Goal: Navigation & Orientation: Understand site structure

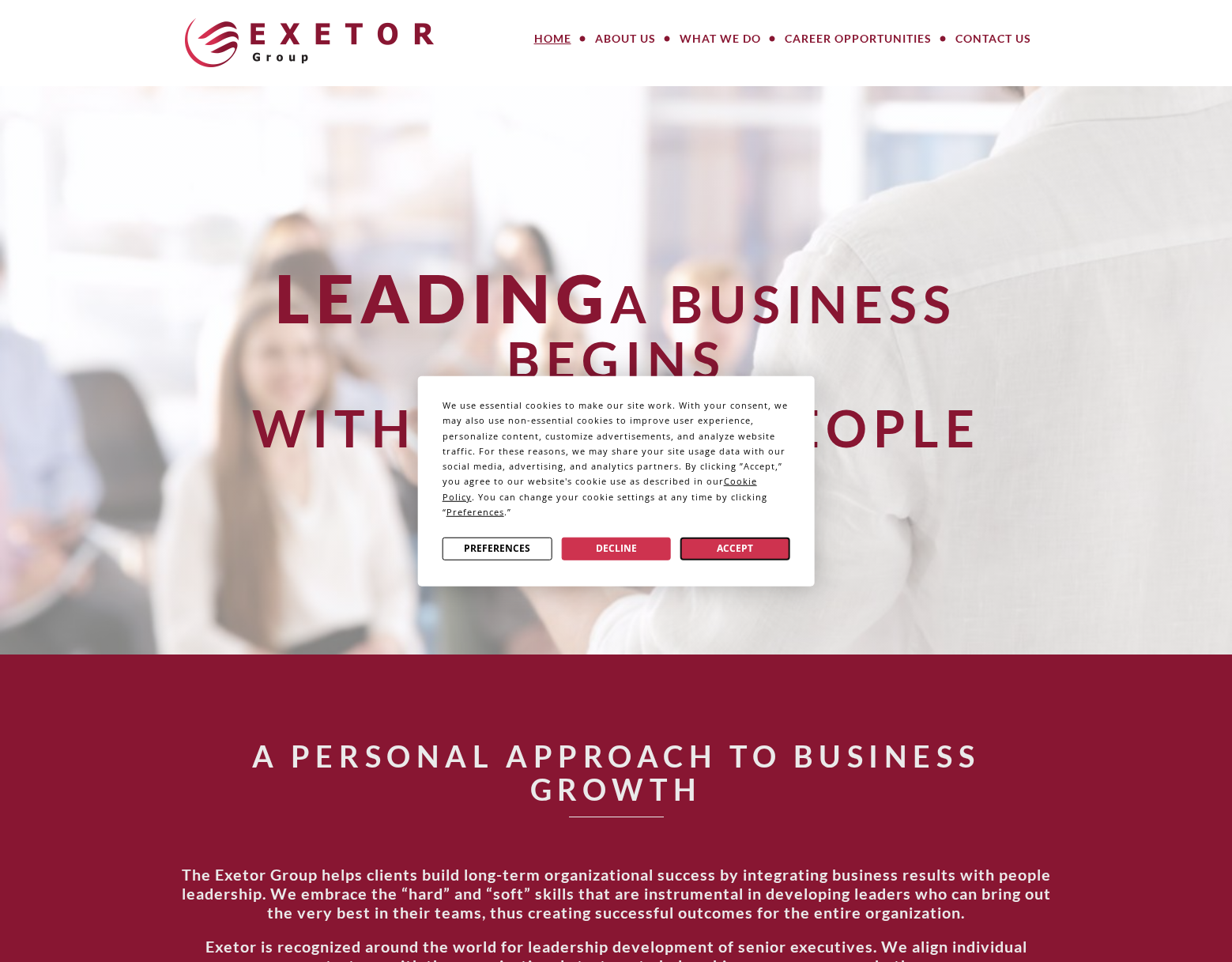
click at [739, 550] on button "Accept" at bounding box center [735, 548] width 110 height 23
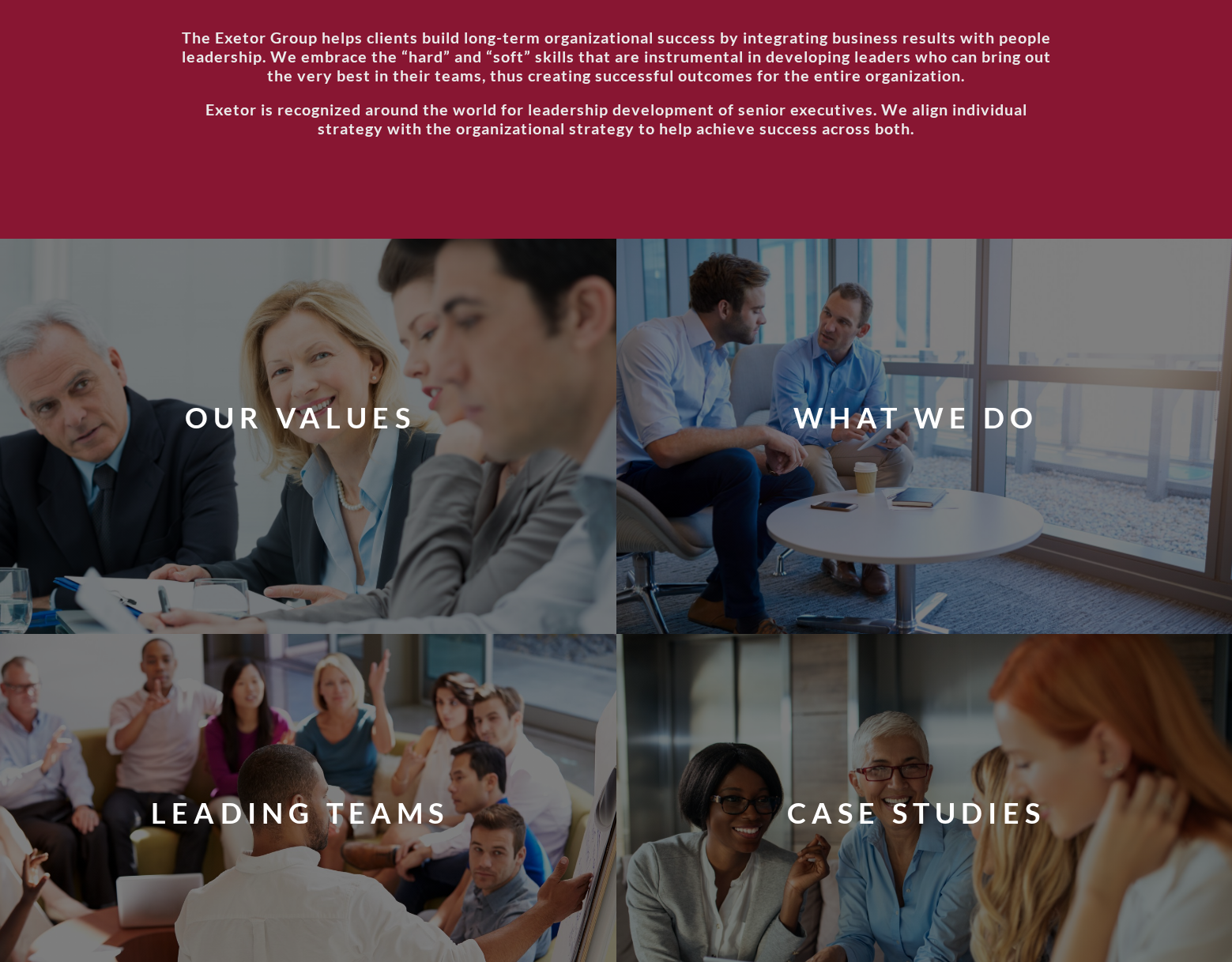
scroll to position [839, 0]
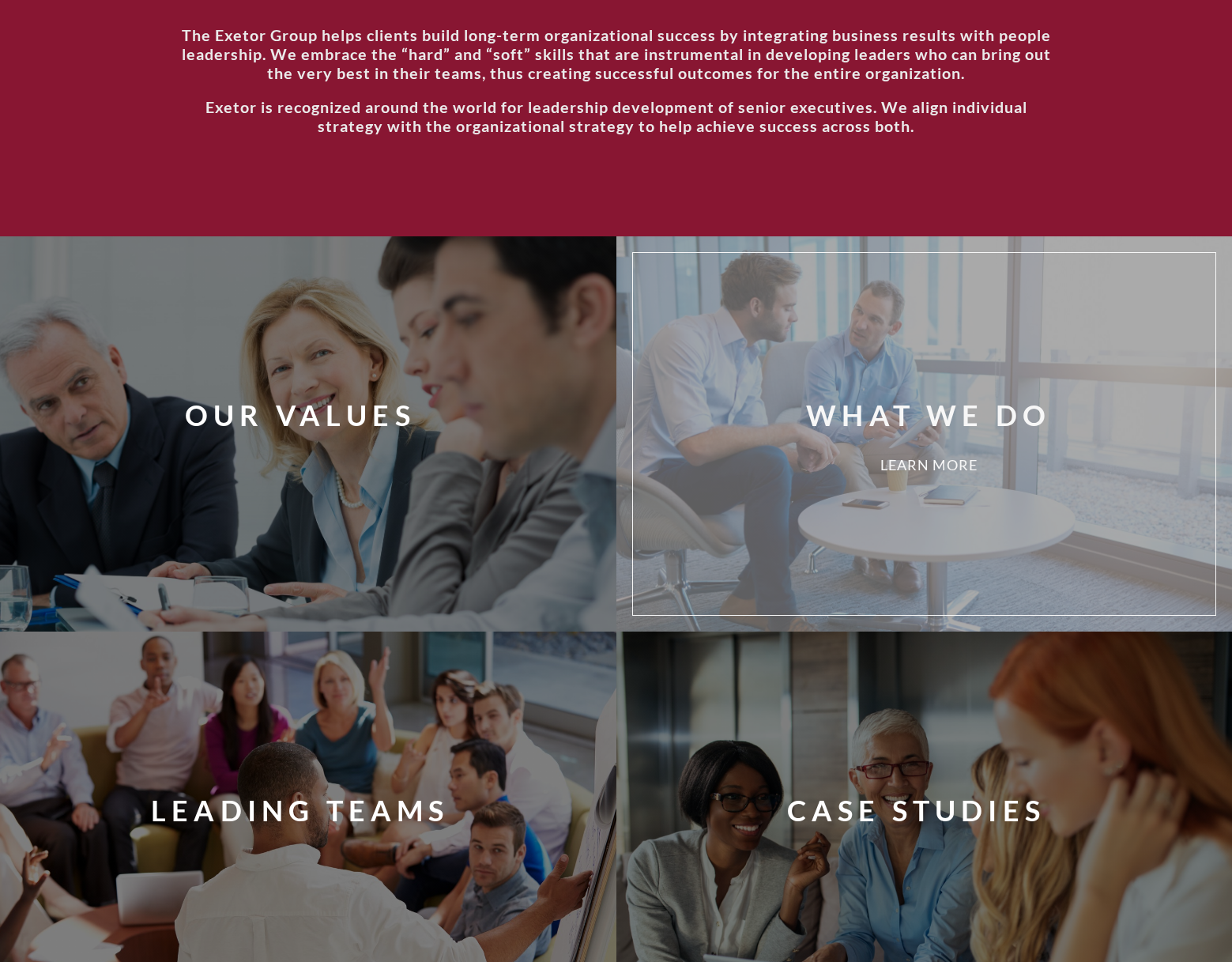
click at [785, 447] on div "What We Do Learn More" at bounding box center [948, 434] width 607 height 338
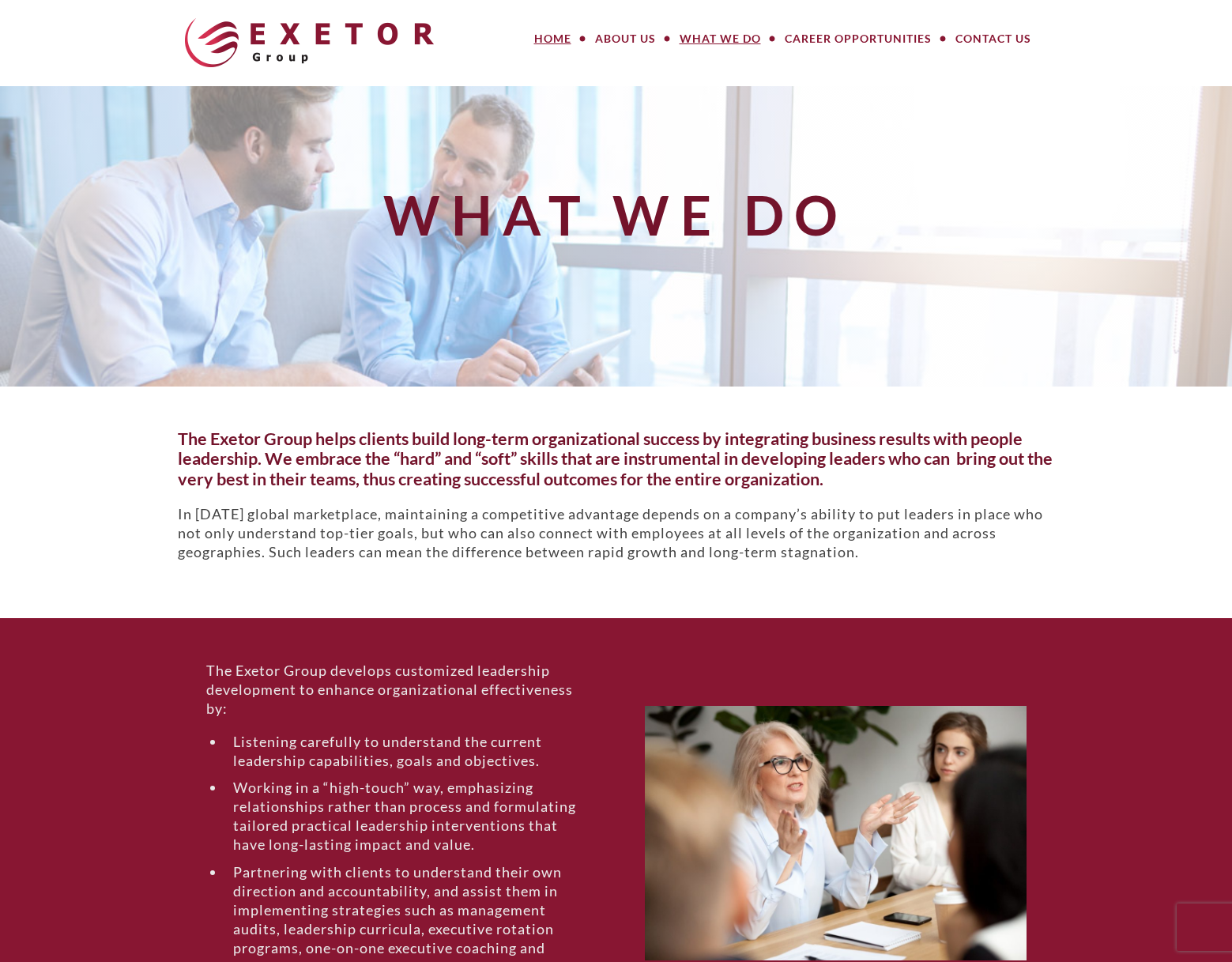
click at [556, 33] on link "Home" at bounding box center [553, 39] width 61 height 32
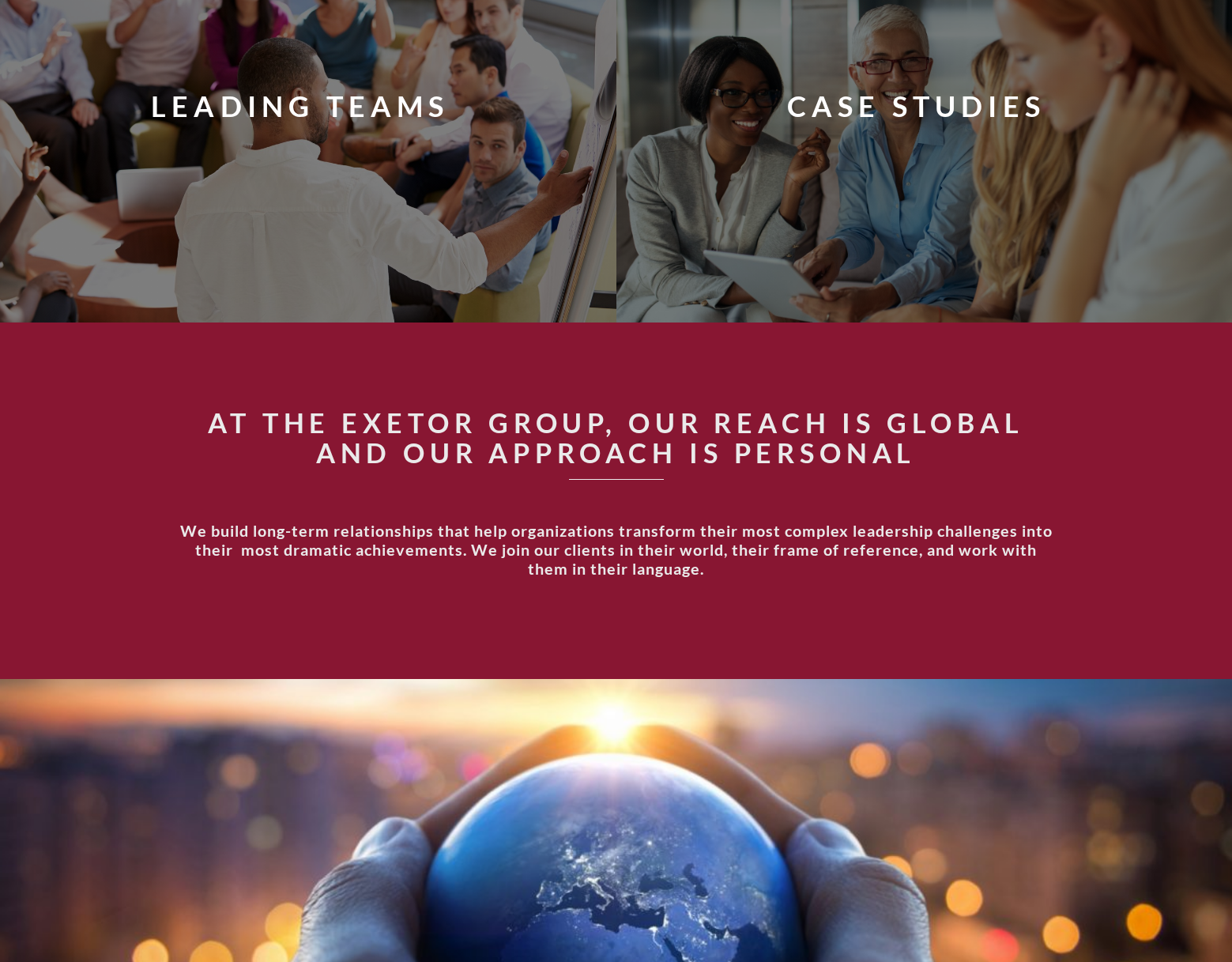
scroll to position [1546, 0]
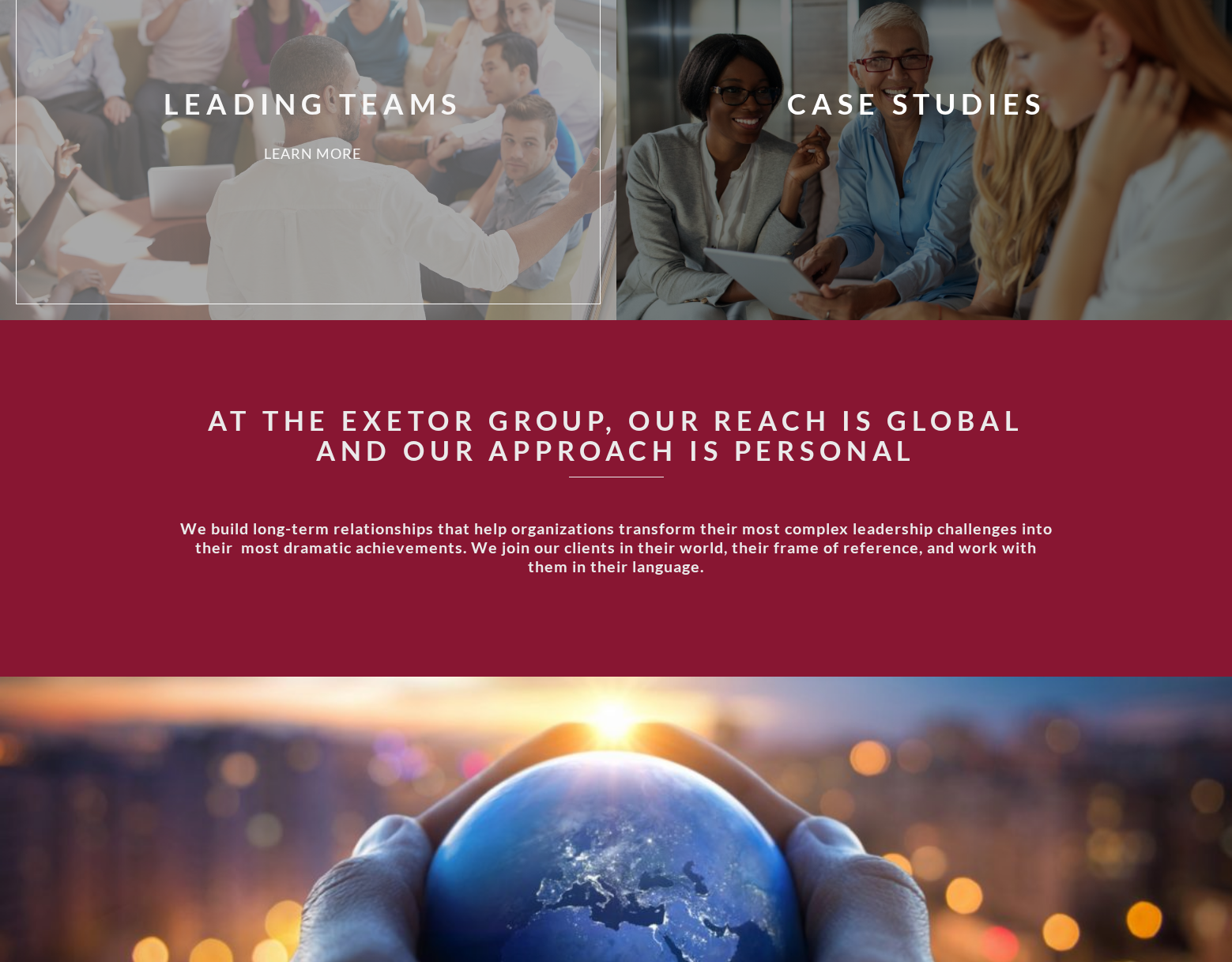
click at [466, 188] on div "Leading Teams Learn More" at bounding box center [331, 123] width 607 height 338
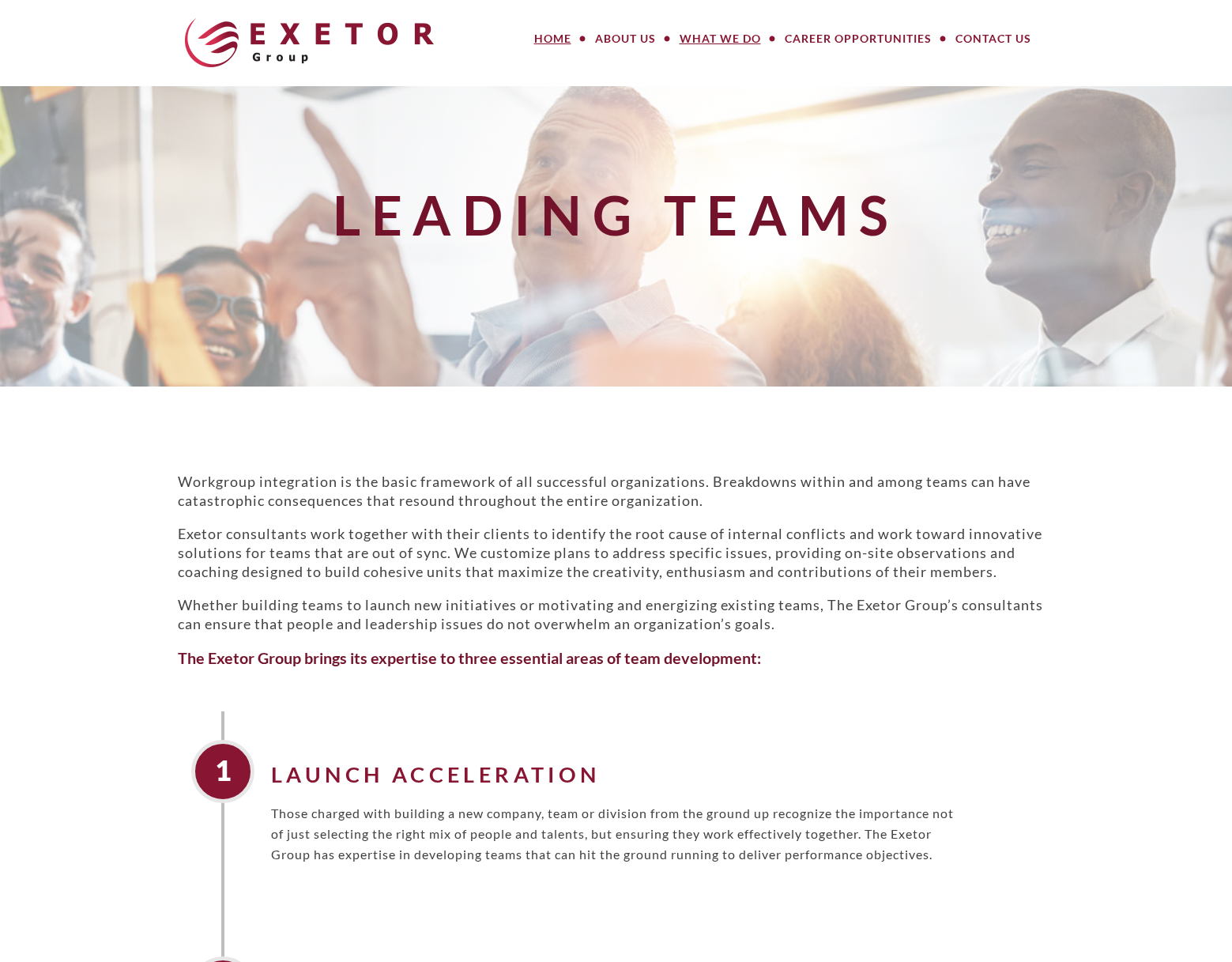
click at [553, 35] on link "Home" at bounding box center [553, 39] width 61 height 32
